Goal: Task Accomplishment & Management: Complete application form

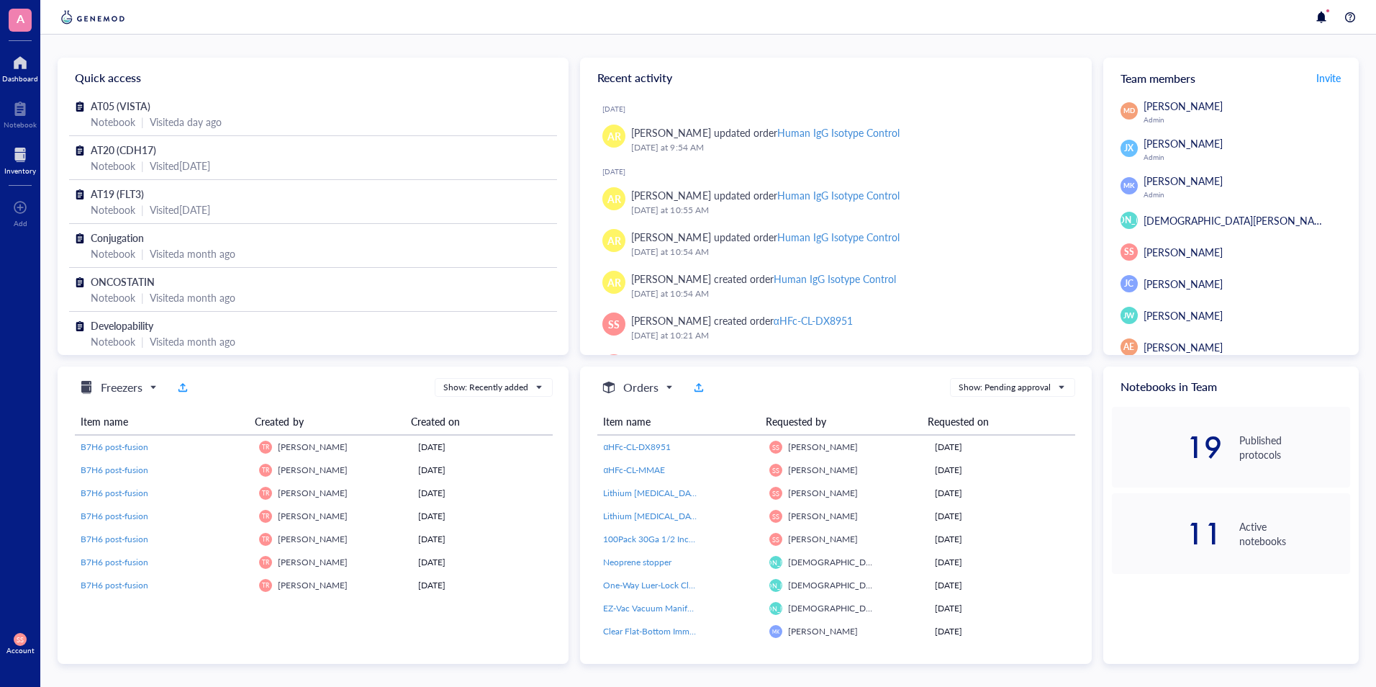
click at [17, 151] on div at bounding box center [20, 154] width 32 height 23
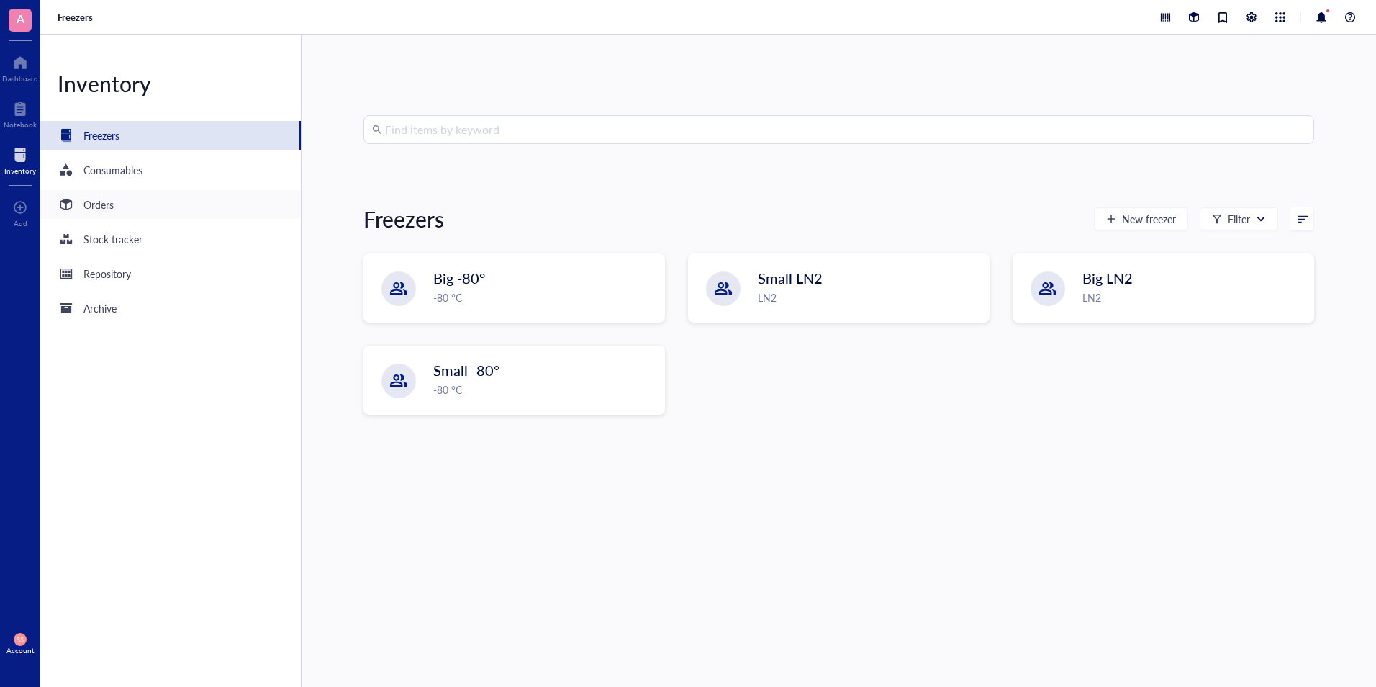
click at [114, 202] on div "Orders" at bounding box center [170, 204] width 261 height 29
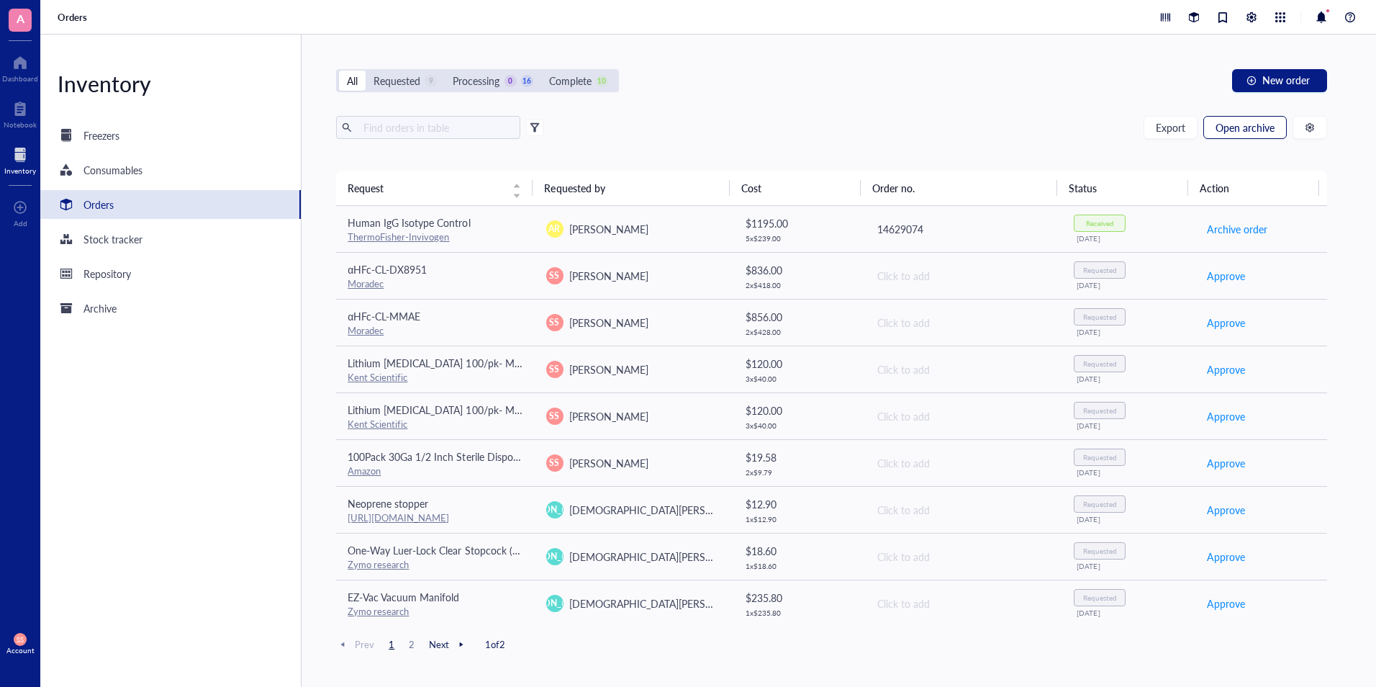
click at [1249, 130] on span "Open archive" at bounding box center [1245, 128] width 59 height 12
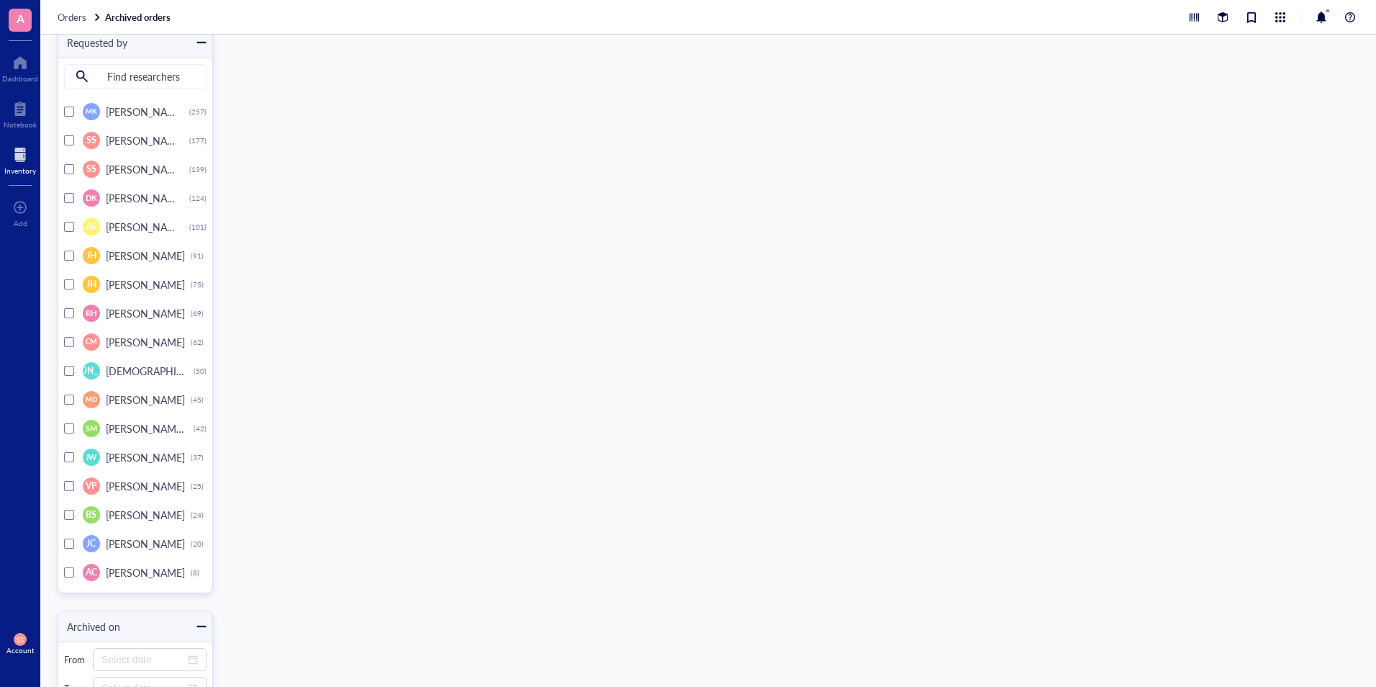
scroll to position [5728, 0]
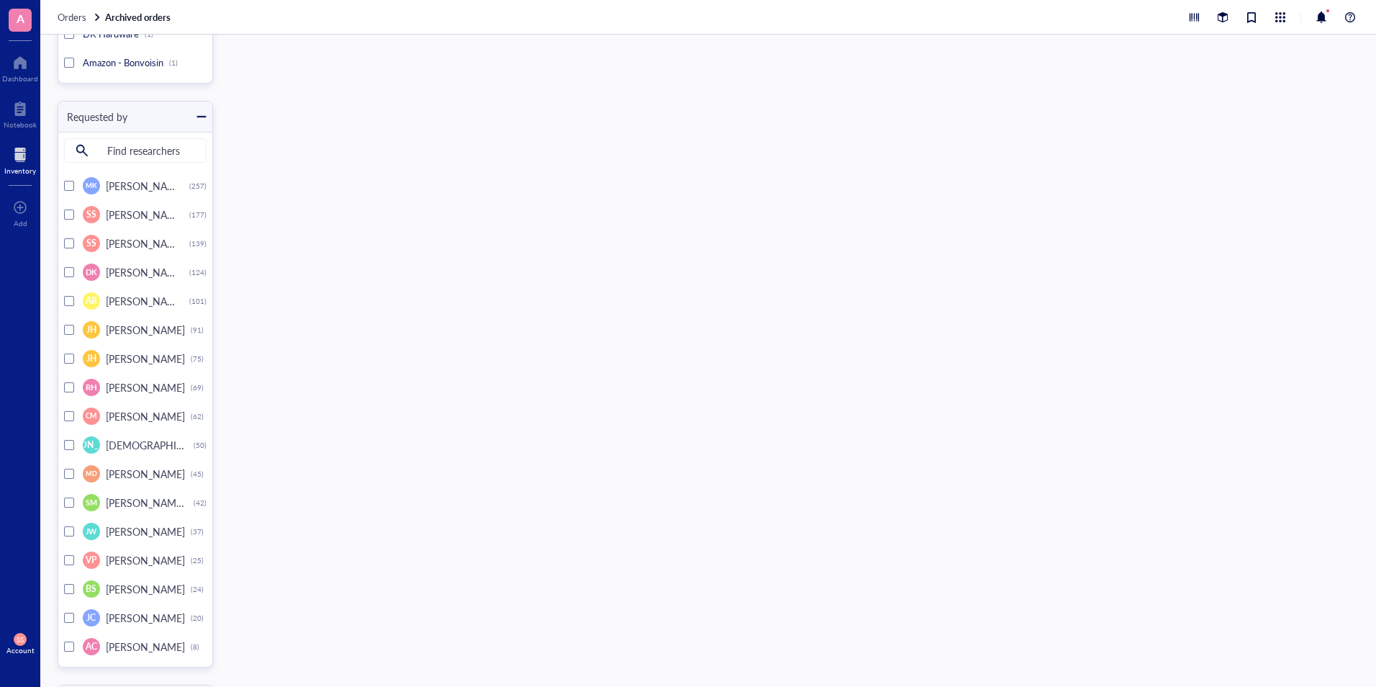
click at [68, 241] on div at bounding box center [69, 243] width 10 height 10
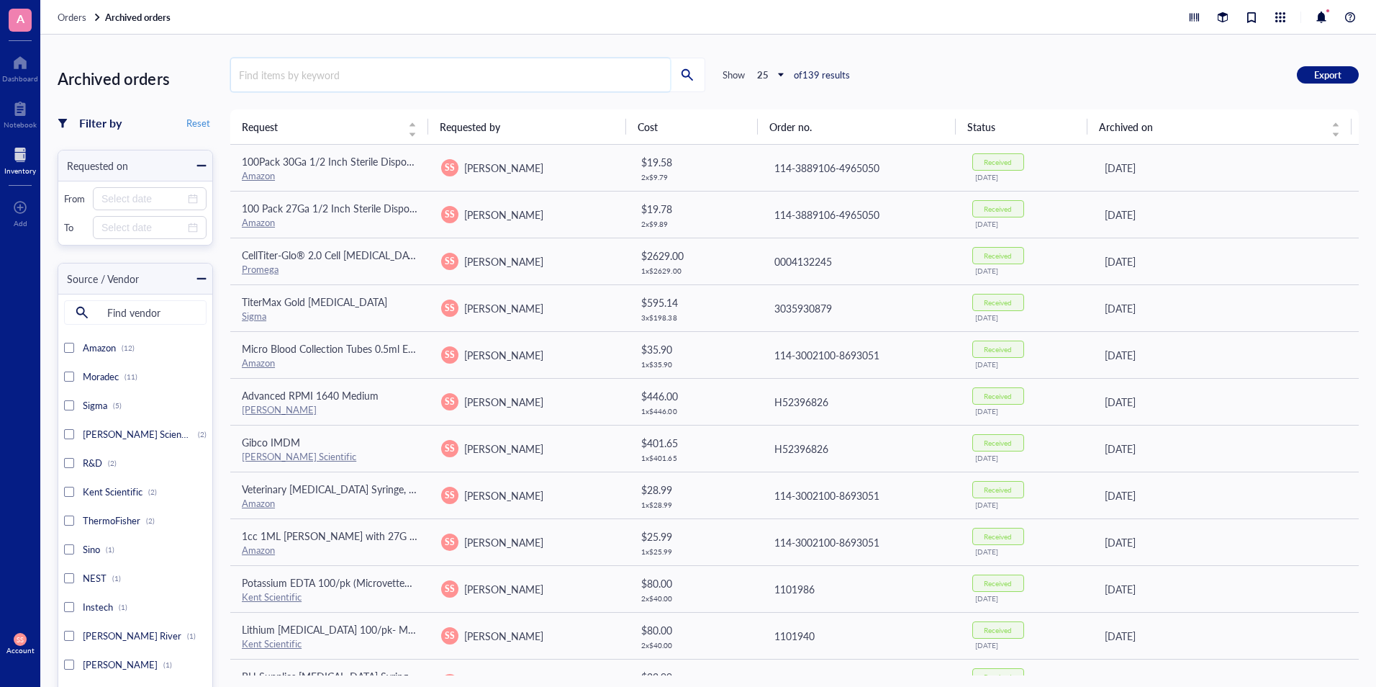
click at [372, 62] on input "search" at bounding box center [450, 74] width 439 height 33
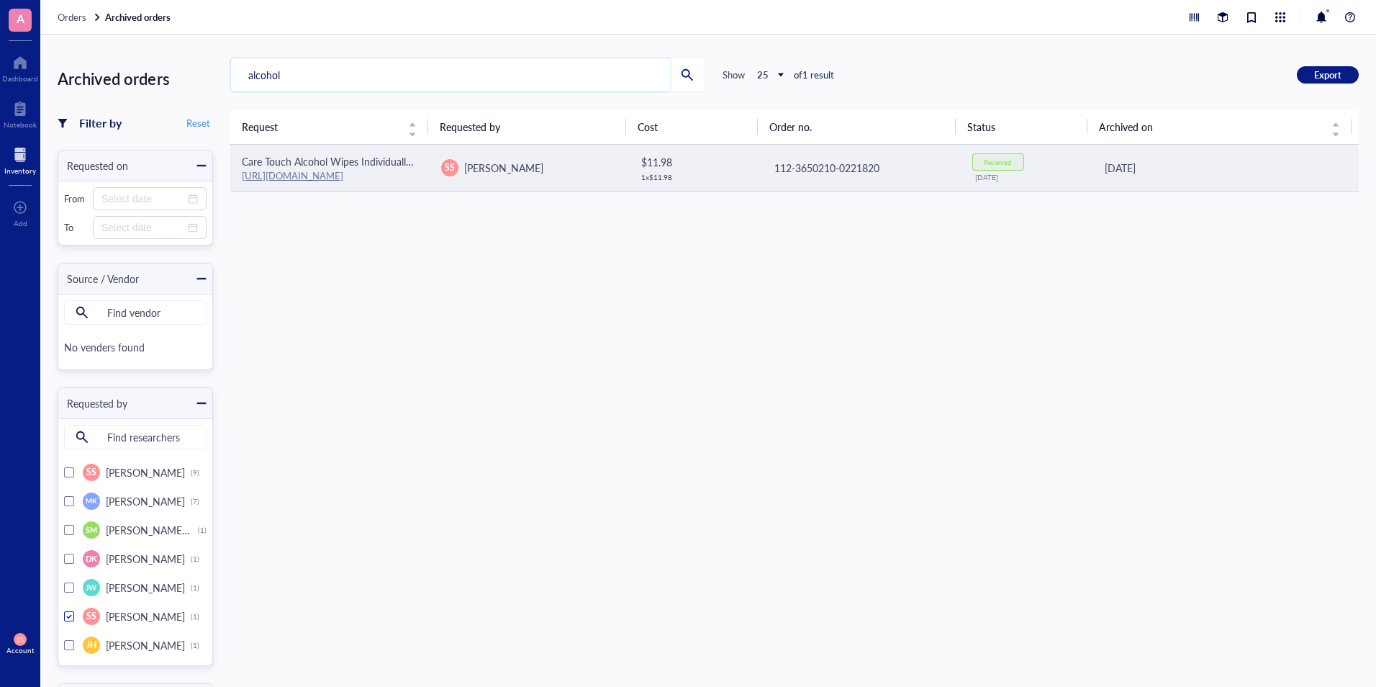
type input "alcohol"
click at [312, 170] on link "[URL][DOMAIN_NAME]" at bounding box center [293, 175] width 102 height 14
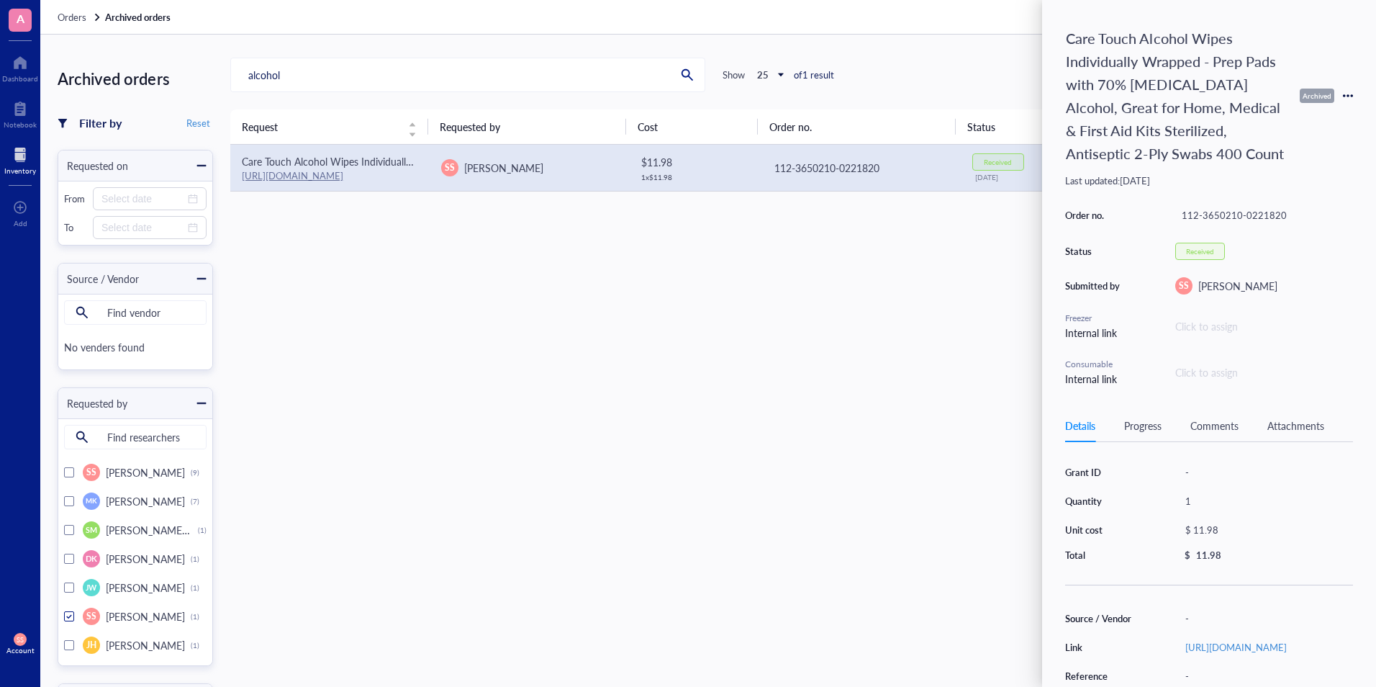
click at [1350, 92] on icon at bounding box center [1348, 96] width 10 height 10
click at [1306, 114] on span "Request again" at bounding box center [1297, 117] width 91 height 16
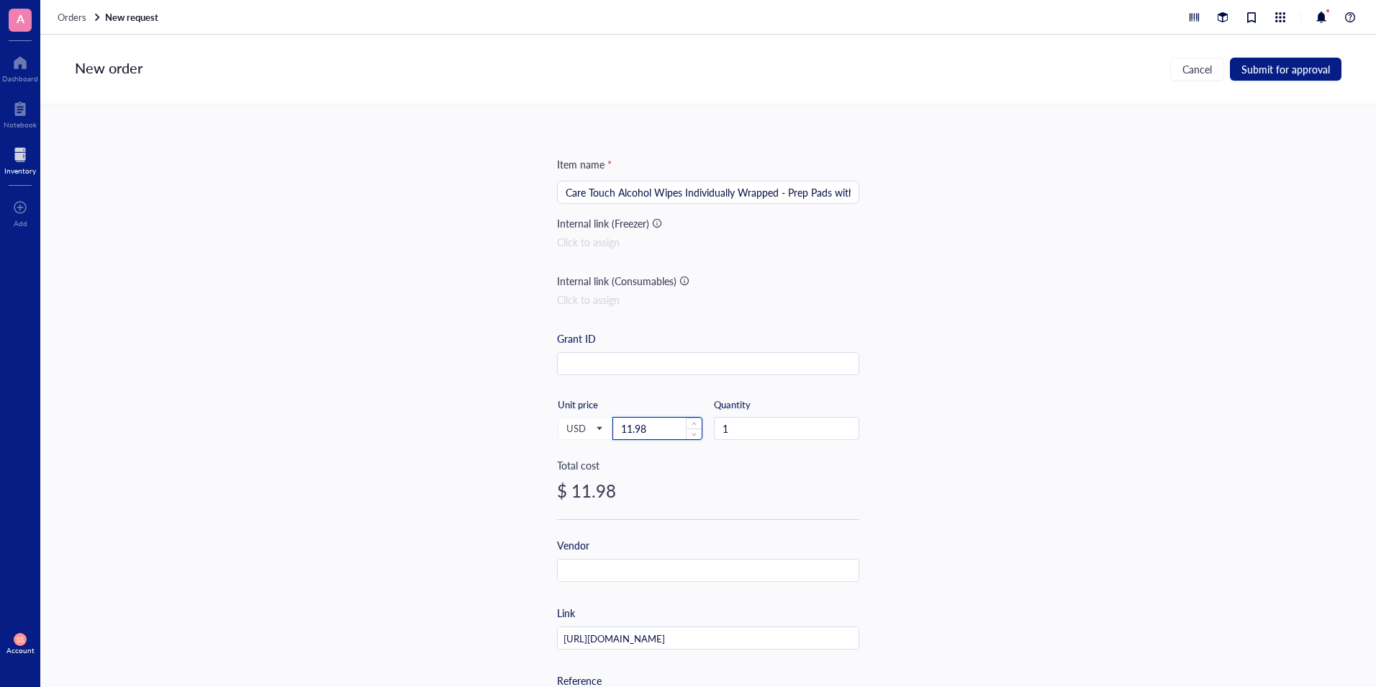
click at [659, 427] on input "11.98" at bounding box center [657, 429] width 89 height 22
type input "1"
paste input "9.99"
type input "9.99"
click at [849, 422] on span "up" at bounding box center [851, 424] width 5 height 5
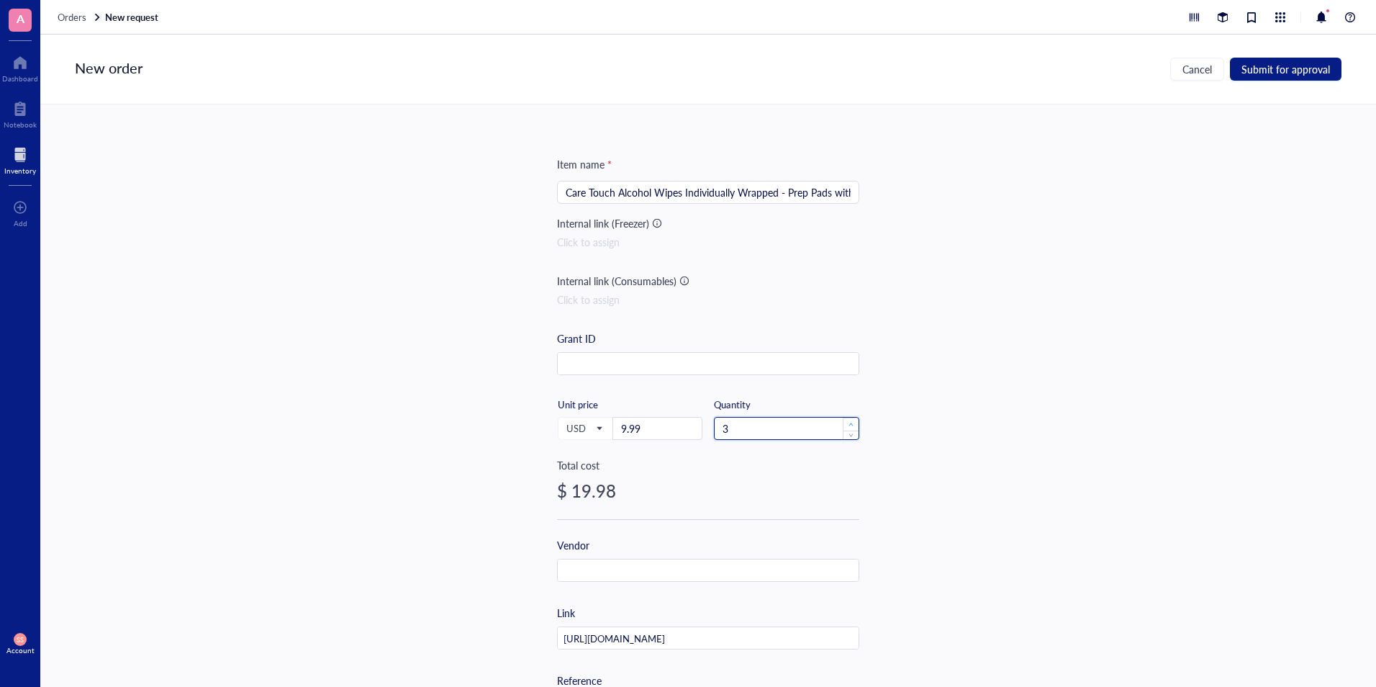
click at [849, 422] on span "up" at bounding box center [851, 424] width 5 height 5
click at [849, 433] on span "down" at bounding box center [851, 433] width 5 height 5
type input "3"
click at [849, 422] on span "up" at bounding box center [851, 424] width 5 height 5
click at [1299, 66] on span "Submit for approval" at bounding box center [1286, 69] width 89 height 12
